Goal: Information Seeking & Learning: Learn about a topic

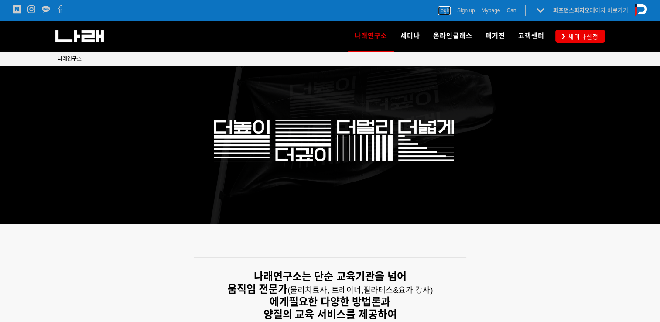
click at [443, 10] on span "Login" at bounding box center [444, 10] width 13 height 9
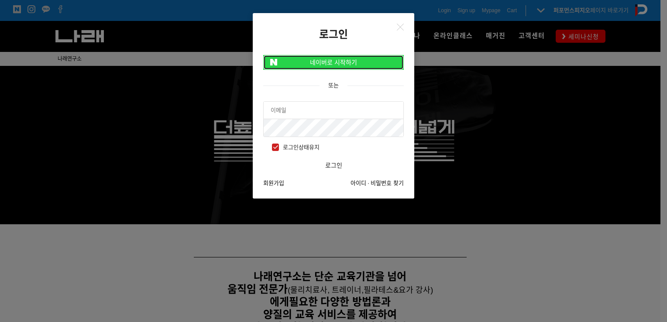
click at [310, 55] on link "네이버로 시작하기" at bounding box center [333, 62] width 140 height 15
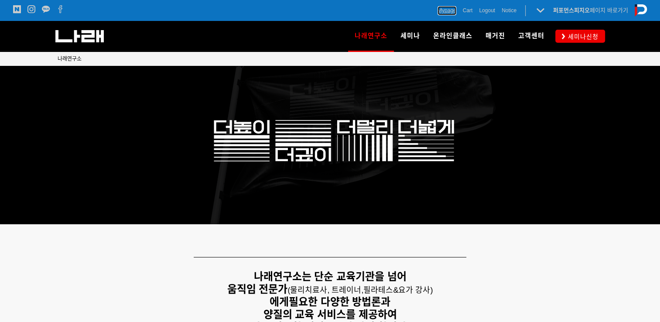
click at [449, 13] on span "Mypage" at bounding box center [447, 10] width 19 height 9
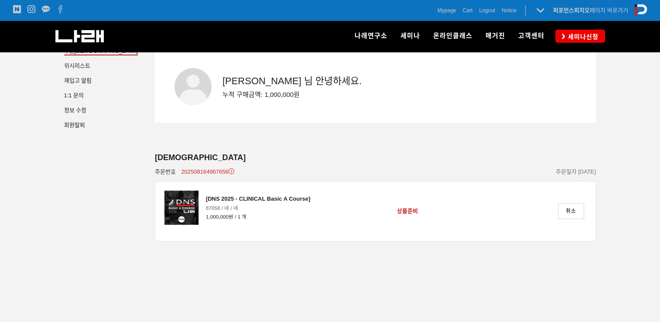
scroll to position [44, 0]
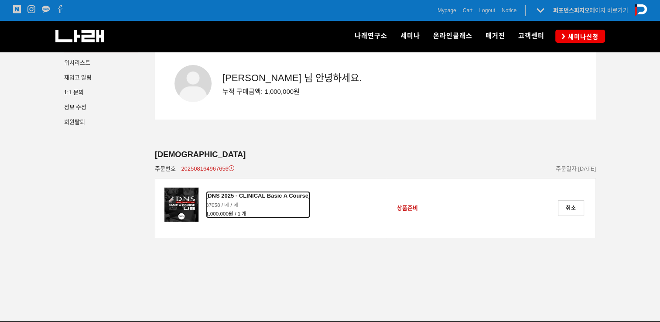
click at [227, 194] on div "[DNS 2025 - CLINICAL Basic A Course]" at bounding box center [258, 196] width 104 height 10
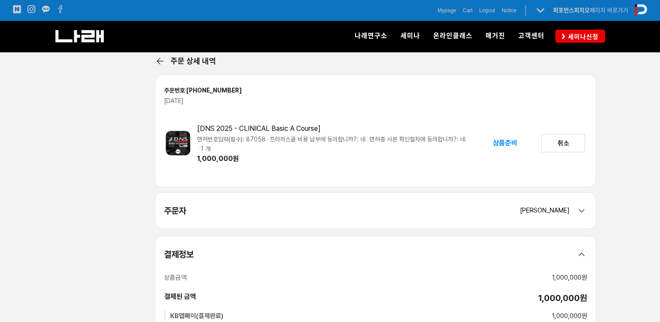
scroll to position [202, 0]
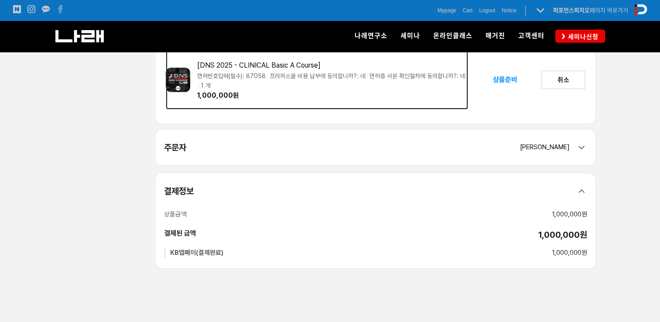
click at [171, 80] on img at bounding box center [178, 80] width 24 height 24
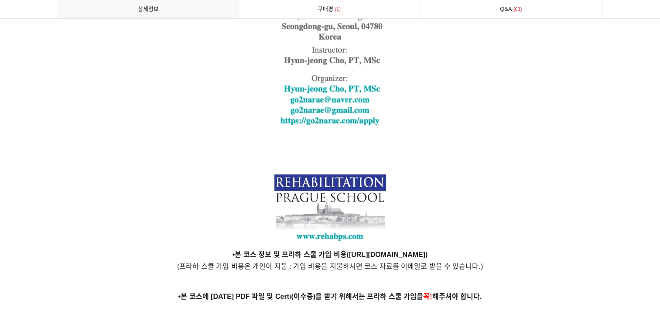
scroll to position [2094, 0]
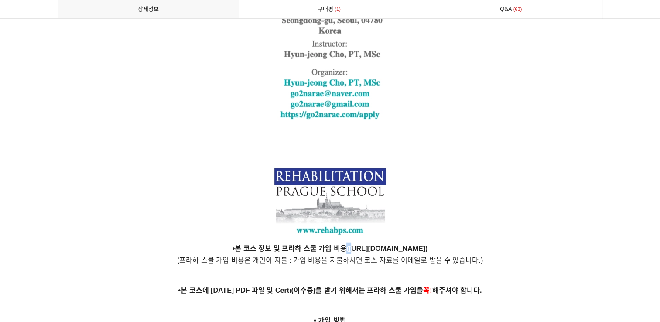
drag, startPoint x: 295, startPoint y: 236, endPoint x: 300, endPoint y: 237, distance: 4.8
click at [300, 243] on p "•본 코스 정보 및 프라하 스쿨 가입 비용( [URL][DOMAIN_NAME] ) (프라하 스쿨 가입 비용은 개인이 지불 : 가입 비용을 지불…" at bounding box center [330, 255] width 545 height 24
drag, startPoint x: 300, startPoint y: 237, endPoint x: 283, endPoint y: 233, distance: 17.8
click at [283, 243] on p "•본 코스 정보 및 프라하 스쿨 가입 비용( [URL][DOMAIN_NAME] ) (프라하 스쿨 가입 비용은 개인이 지불 : 가입 비용을 지불…" at bounding box center [330, 255] width 545 height 24
click at [349, 245] on strong "[URL][DOMAIN_NAME]" at bounding box center [387, 248] width 76 height 7
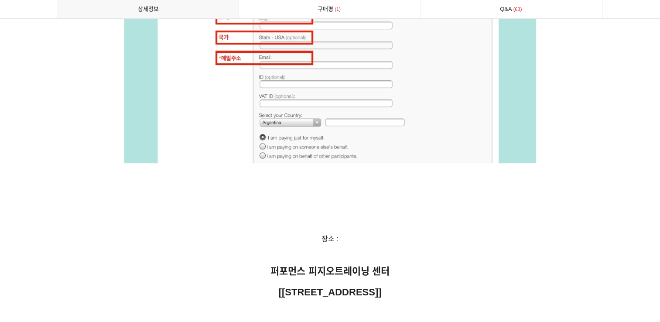
scroll to position [3795, 0]
